Goal: Check status: Check status

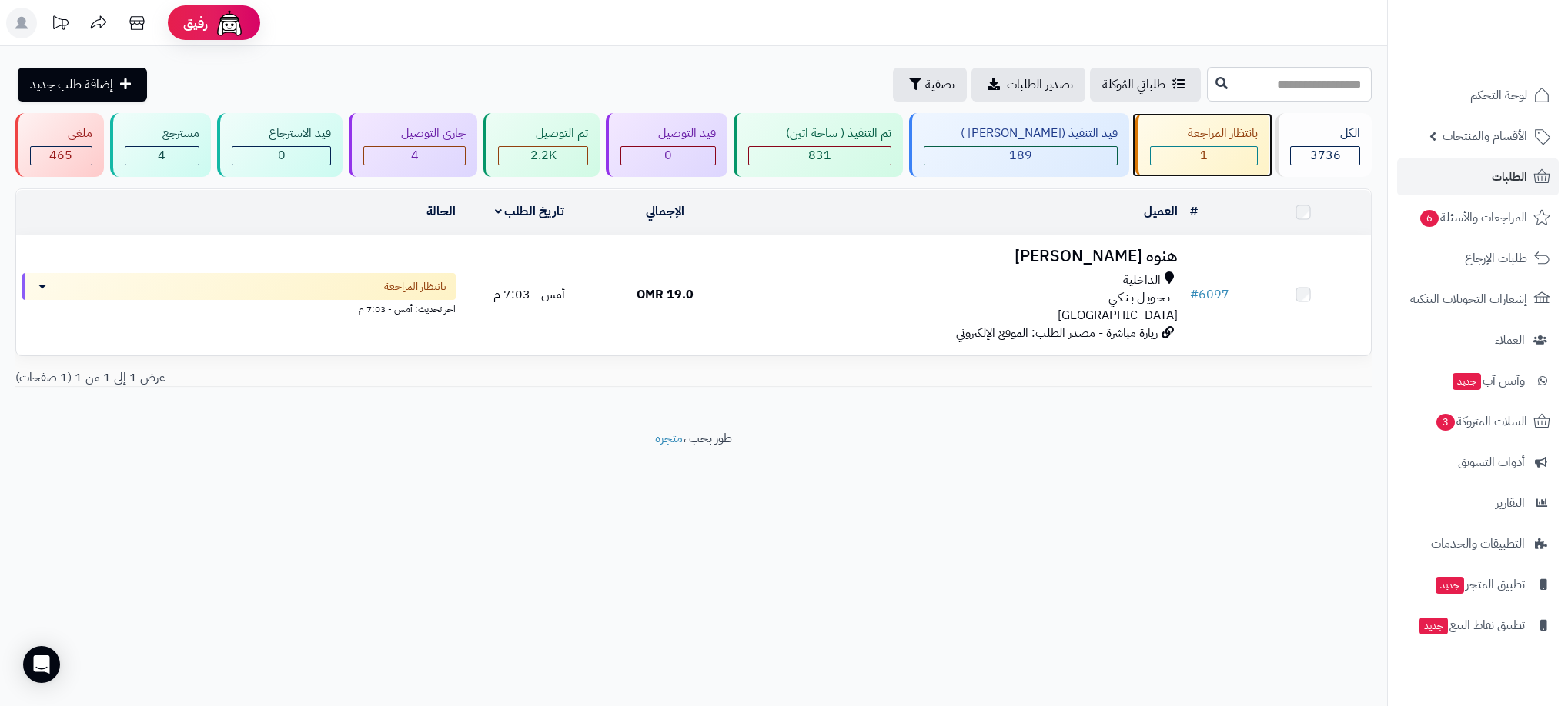
click at [1225, 150] on div "1" at bounding box center [1204, 156] width 106 height 18
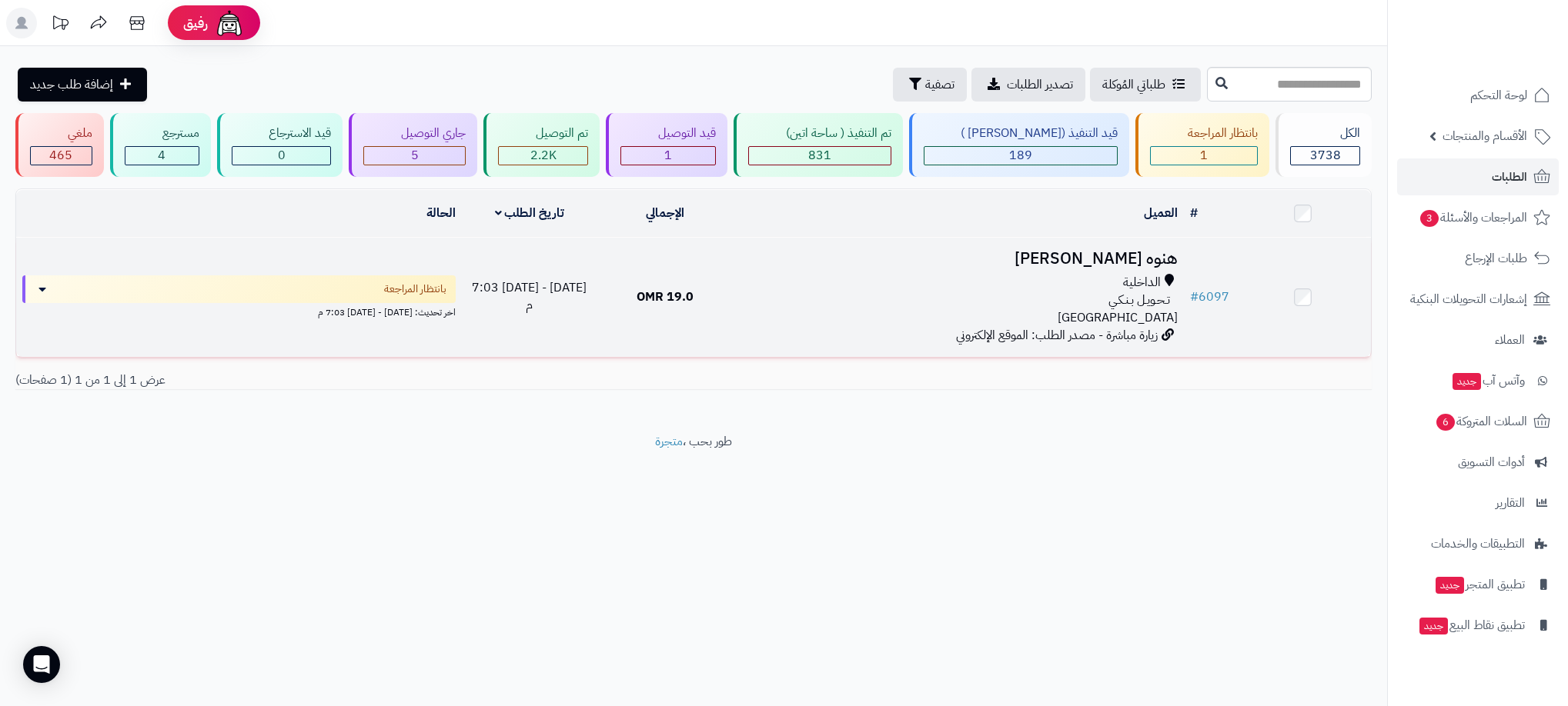
click at [688, 288] on span "19.0 OMR" at bounding box center [666, 296] width 57 height 19
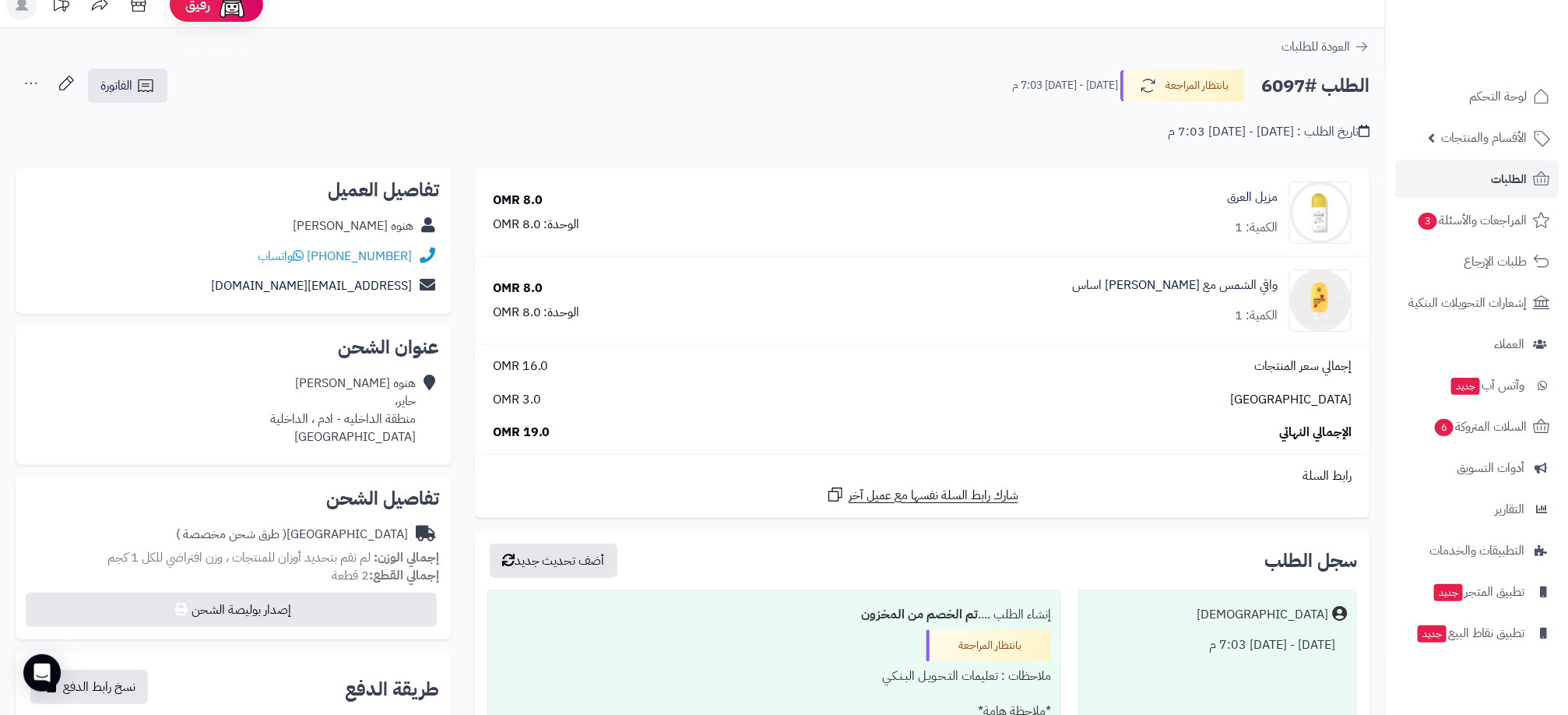
scroll to position [593, 0]
